Goal: Task Accomplishment & Management: Manage account settings

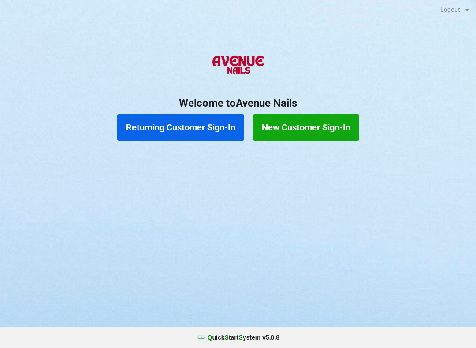
click at [174, 121] on button "Returning Customer Sign-In" at bounding box center [180, 127] width 127 height 26
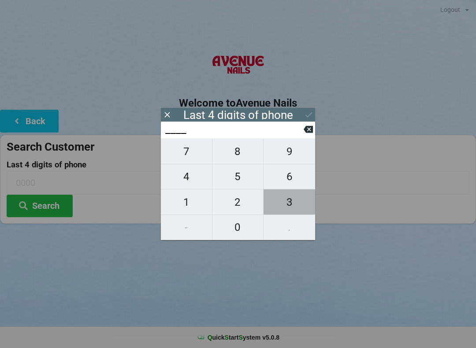
click at [288, 197] on span "3" at bounding box center [290, 202] width 52 height 19
type input "3___"
click at [287, 197] on span "3" at bounding box center [290, 202] width 52 height 19
type input "33__"
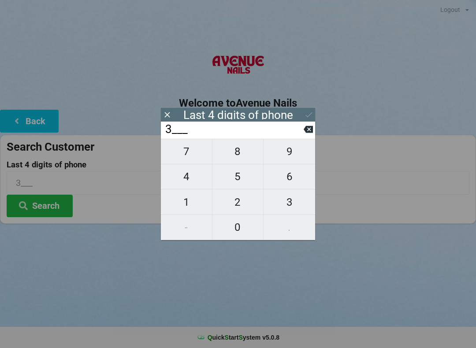
type input "33__"
click at [236, 149] on span "8" at bounding box center [238, 151] width 51 height 19
type input "338_"
click at [234, 229] on span "0" at bounding box center [238, 227] width 51 height 19
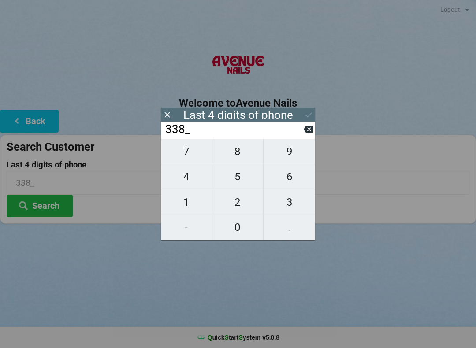
type input "3380"
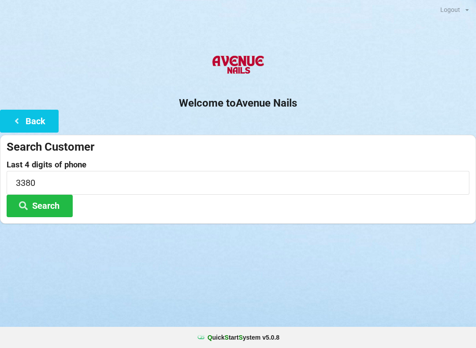
click at [336, 166] on label "Last 4 digits of phone" at bounding box center [238, 164] width 463 height 9
click at [41, 204] on button "Search" at bounding box center [40, 206] width 66 height 22
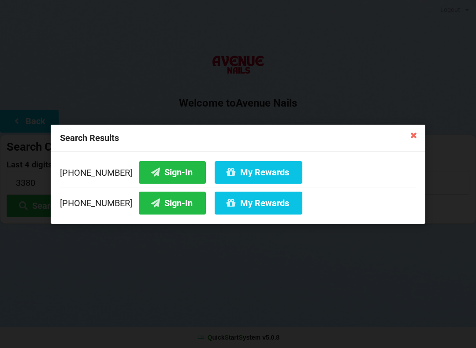
click at [153, 202] on button "Sign-In" at bounding box center [172, 203] width 67 height 22
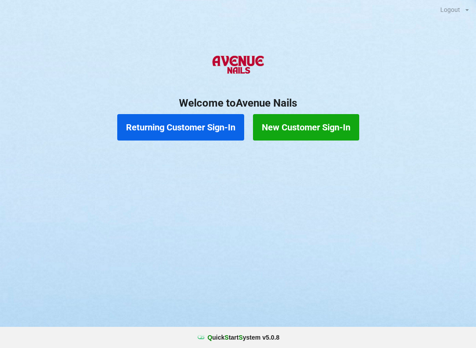
click at [168, 124] on button "Returning Customer Sign-In" at bounding box center [180, 127] width 127 height 26
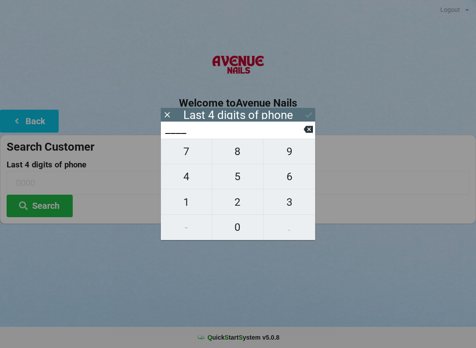
click at [287, 172] on span "6" at bounding box center [290, 177] width 52 height 19
type input "6___"
click at [182, 197] on span "1" at bounding box center [186, 202] width 51 height 19
type input "61__"
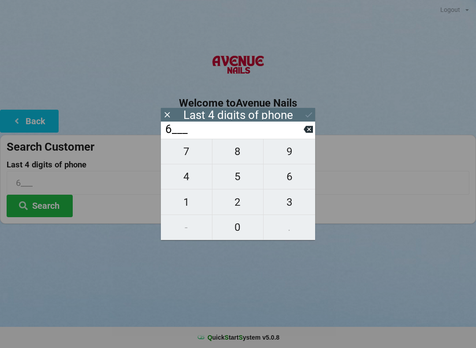
type input "61__"
click at [287, 176] on span "6" at bounding box center [290, 177] width 52 height 19
type input "616_"
click at [232, 228] on span "0" at bounding box center [238, 227] width 51 height 19
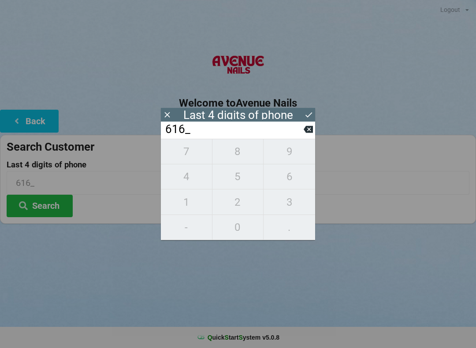
type input "6160"
click at [39, 204] on button "Search" at bounding box center [40, 206] width 66 height 22
